Goal: Find specific page/section: Find specific page/section

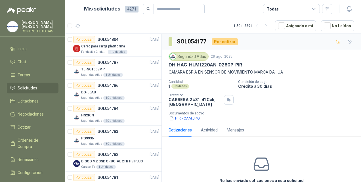
click at [22, 86] on span "Solicitudes" at bounding box center [28, 88] width 20 height 6
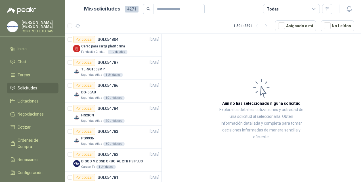
click at [26, 86] on span "Solicitudes" at bounding box center [28, 88] width 20 height 6
click at [29, 87] on span "Solicitudes" at bounding box center [28, 88] width 20 height 6
click at [28, 101] on span "Licitaciones" at bounding box center [28, 101] width 21 height 6
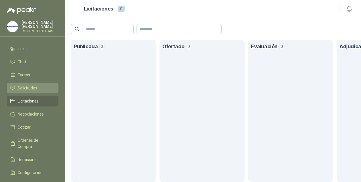
click at [27, 86] on span "Solicitudes" at bounding box center [28, 88] width 20 height 6
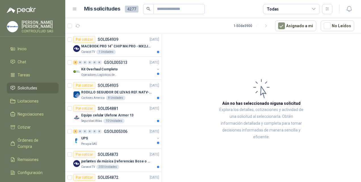
click at [29, 87] on span "Solicitudes" at bounding box center [28, 88] width 20 height 6
